Goal: Check status

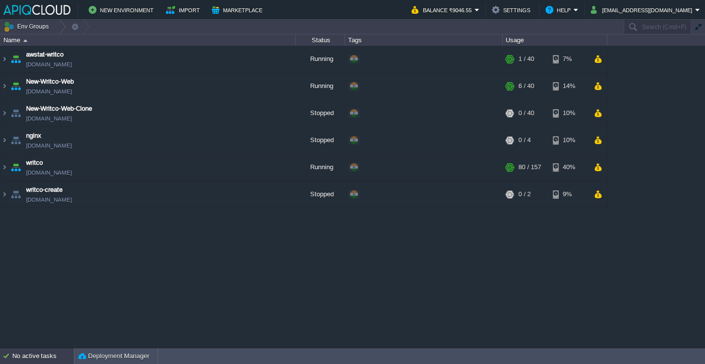
click at [46, 352] on div "No active tasks" at bounding box center [43, 356] width 62 height 16
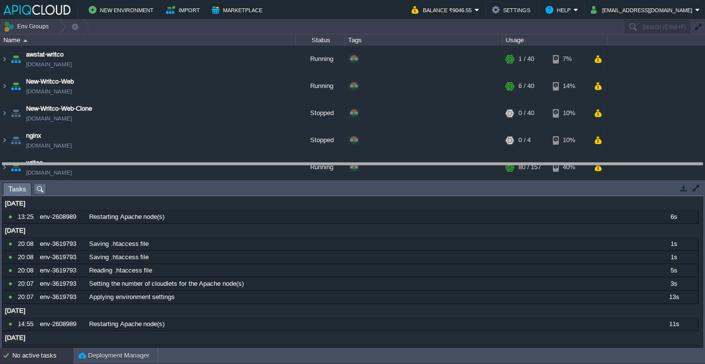
drag, startPoint x: 148, startPoint y: 187, endPoint x: 147, endPoint y: 167, distance: 19.7
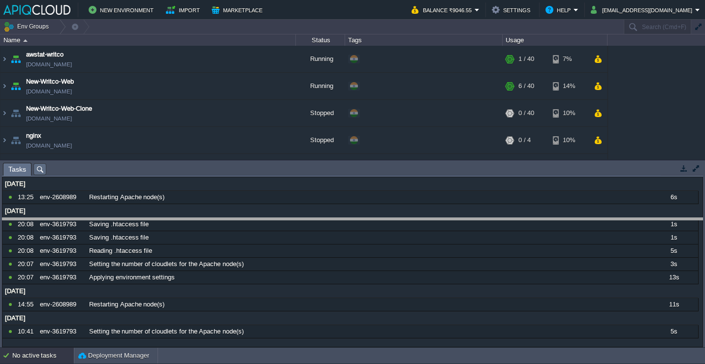
drag, startPoint x: 147, startPoint y: 168, endPoint x: 145, endPoint y: 222, distance: 54.7
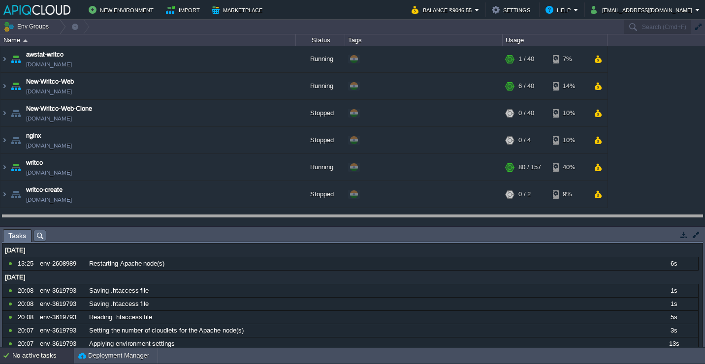
drag, startPoint x: 145, startPoint y: 224, endPoint x: 141, endPoint y: 219, distance: 6.3
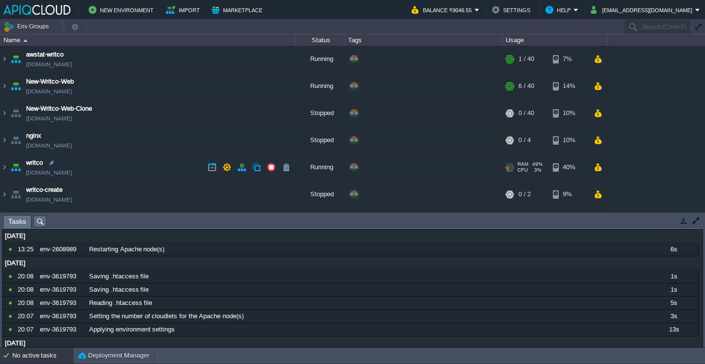
click at [137, 171] on td "writco [DOMAIN_NAME]" at bounding box center [147, 167] width 295 height 27
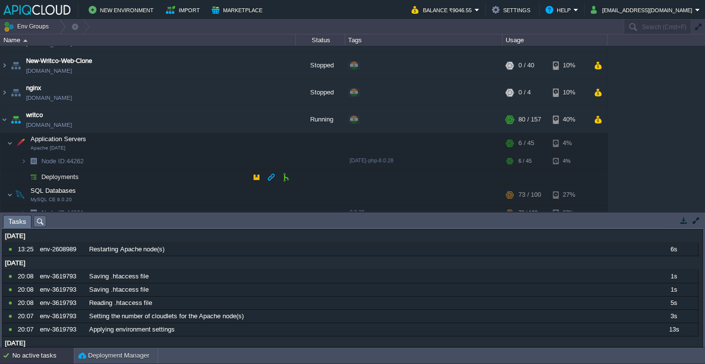
scroll to position [57, 0]
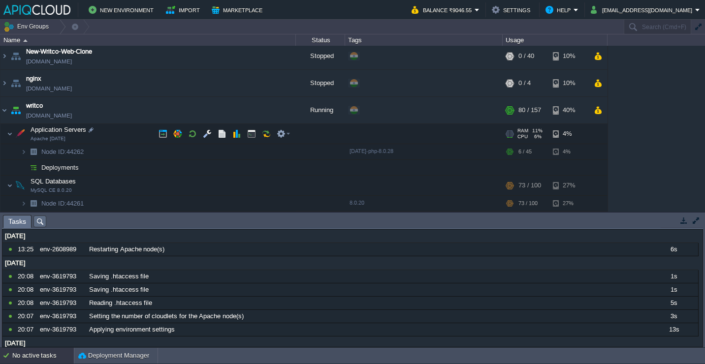
click at [126, 136] on td "Application Servers Apache [DATE]" at bounding box center [147, 134] width 295 height 20
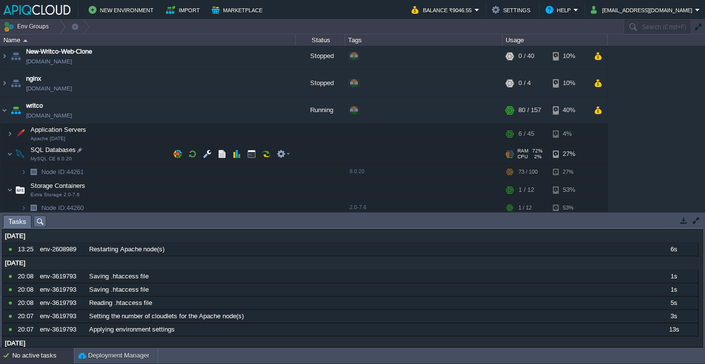
click at [126, 154] on td "SQL Databases MySQL CE 8.0.20" at bounding box center [147, 154] width 295 height 20
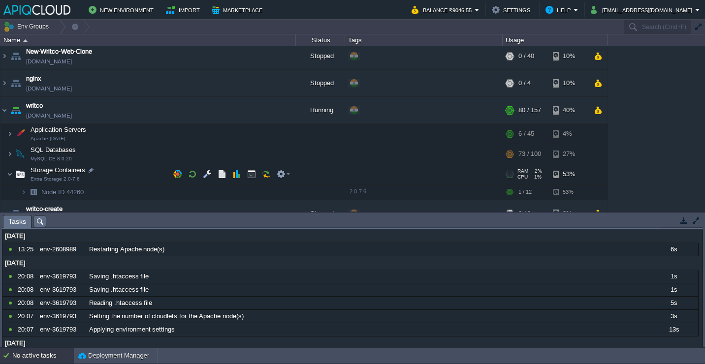
click at [126, 170] on td "Storage Containers Extra Storage 2.0-7.6" at bounding box center [147, 174] width 295 height 20
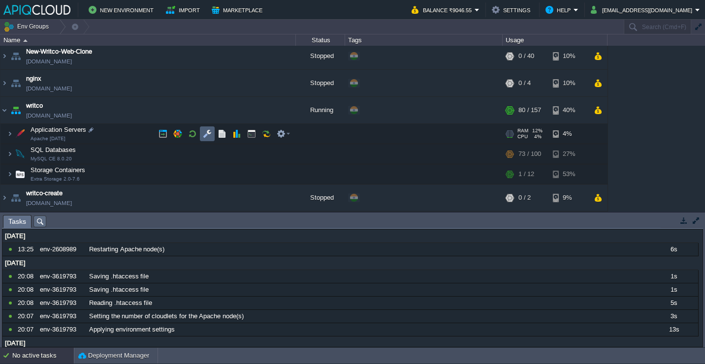
click at [210, 131] on button "button" at bounding box center [207, 133] width 9 height 9
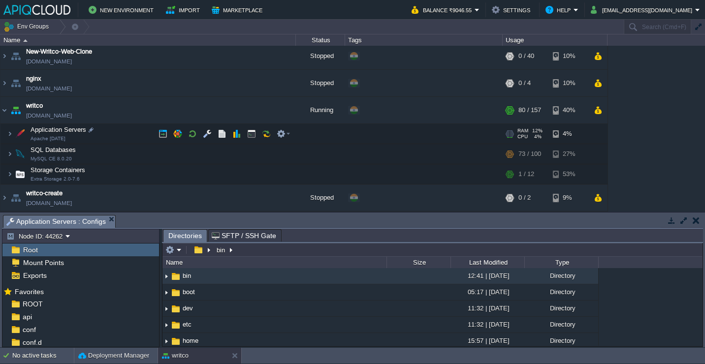
click at [129, 135] on td "Application Servers Apache [DATE]" at bounding box center [147, 134] width 295 height 20
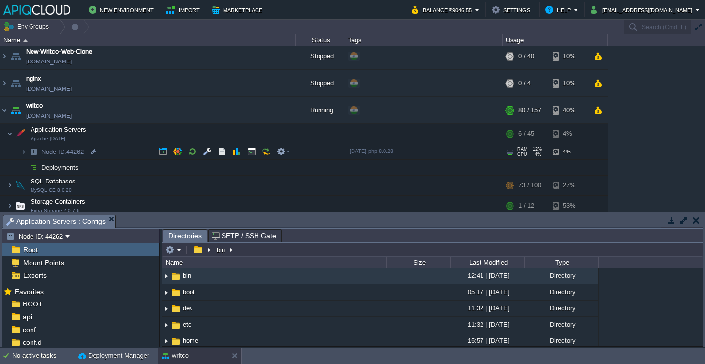
click at [124, 154] on td "Node ID: 44262" at bounding box center [147, 152] width 295 height 16
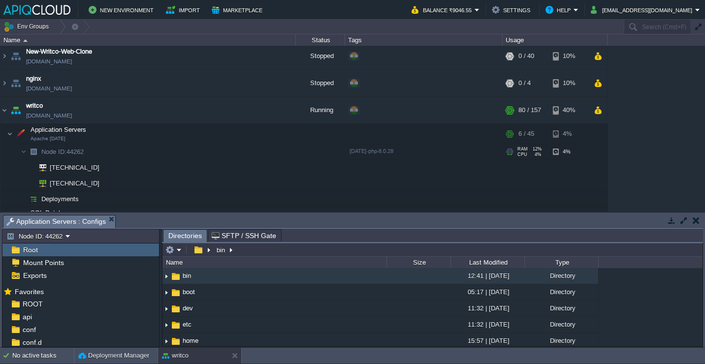
click at [127, 151] on td "Node ID: 44262" at bounding box center [147, 152] width 295 height 16
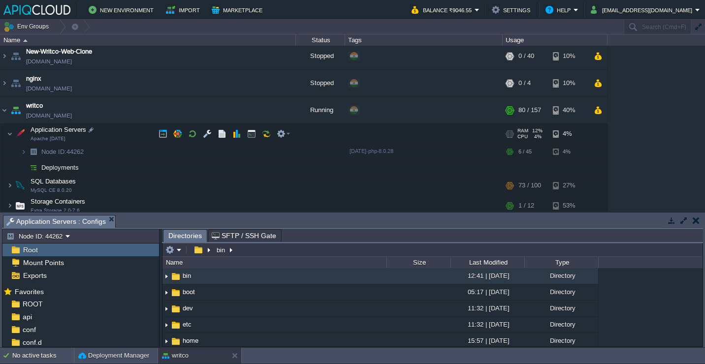
click at [128, 136] on td "Application Servers Apache [DATE]" at bounding box center [147, 134] width 295 height 20
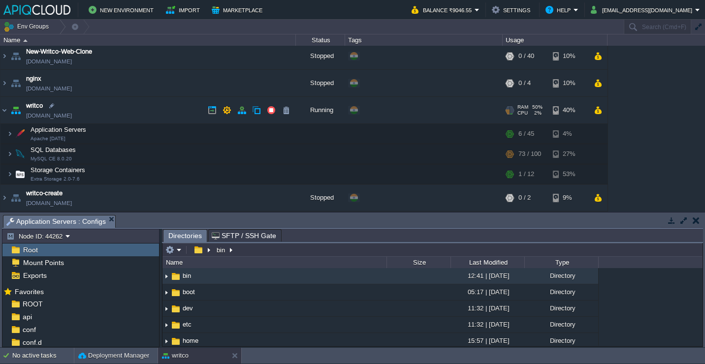
click at [128, 112] on td "writco [DOMAIN_NAME]" at bounding box center [147, 110] width 295 height 27
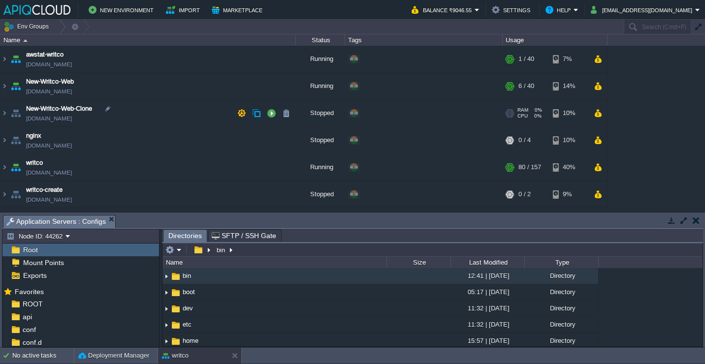
scroll to position [0, 0]
